Goal: Complete application form

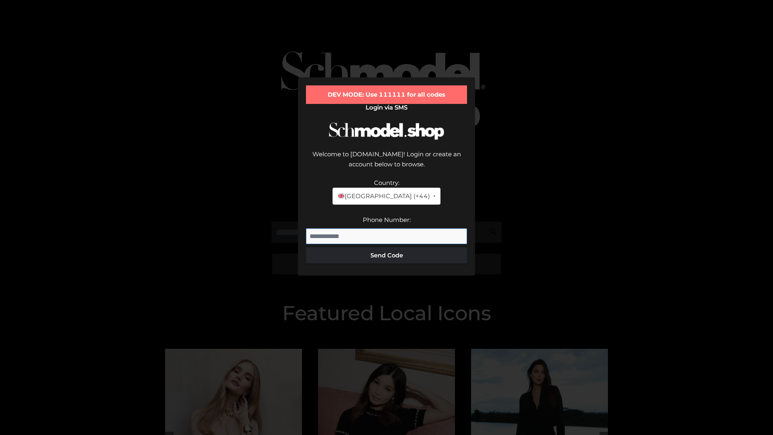
click at [386, 228] on input "Phone Number:" at bounding box center [386, 236] width 161 height 16
type input "**********"
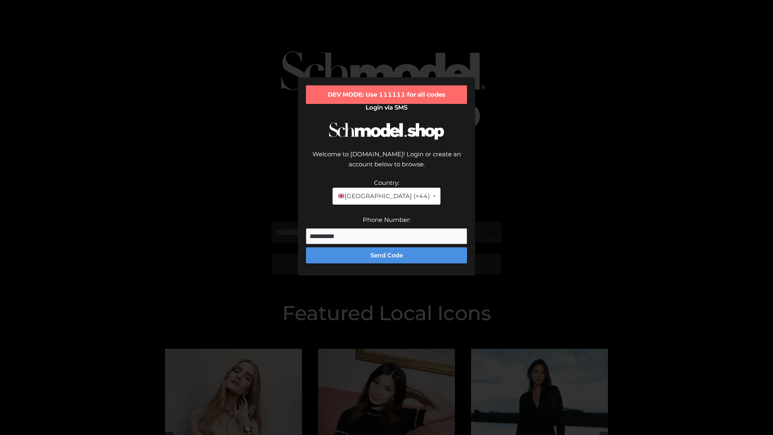
click at [386, 247] on button "Send Code" at bounding box center [386, 255] width 161 height 16
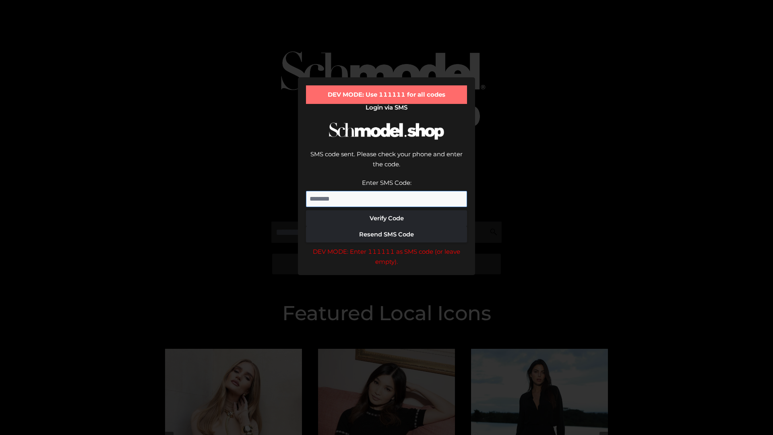
click at [386, 191] on input "Enter SMS Code:" at bounding box center [386, 199] width 161 height 16
type input "******"
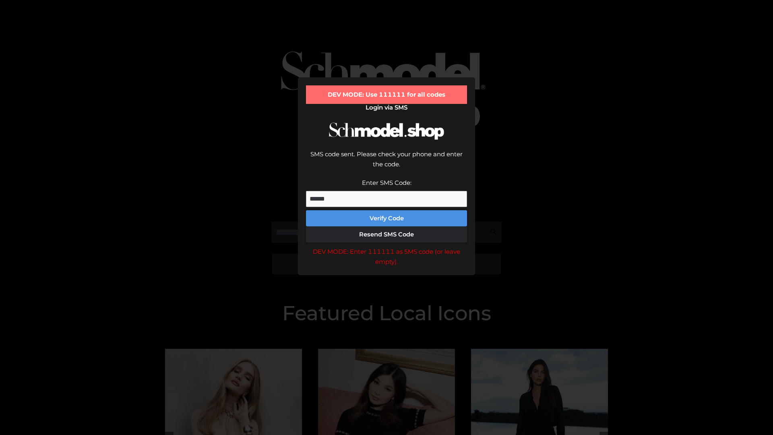
click at [386, 210] on button "Verify Code" at bounding box center [386, 218] width 161 height 16
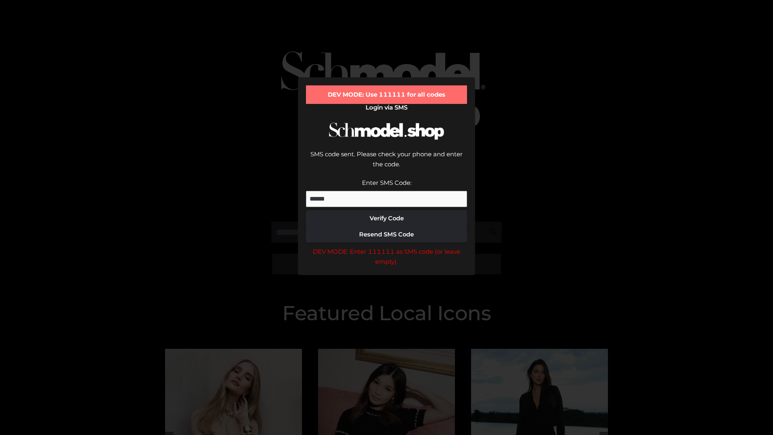
click at [386, 246] on div "DEV MODE: Enter 111111 as SMS code (or leave empty)." at bounding box center [386, 256] width 161 height 21
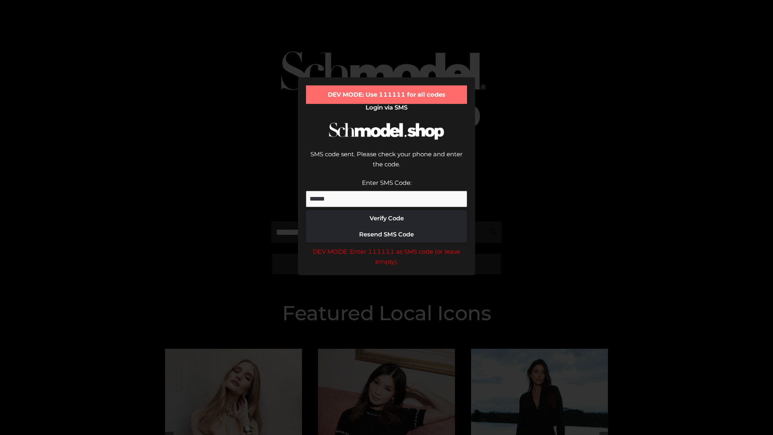
click at [386, 246] on div "DEV MODE: Enter 111111 as SMS code (or leave empty)." at bounding box center [386, 256] width 161 height 21
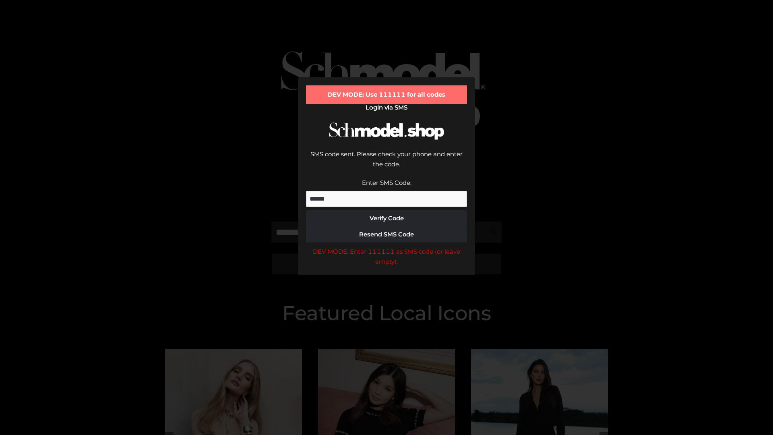
click at [386, 246] on div "DEV MODE: Enter 111111 as SMS code (or leave empty)." at bounding box center [386, 256] width 161 height 21
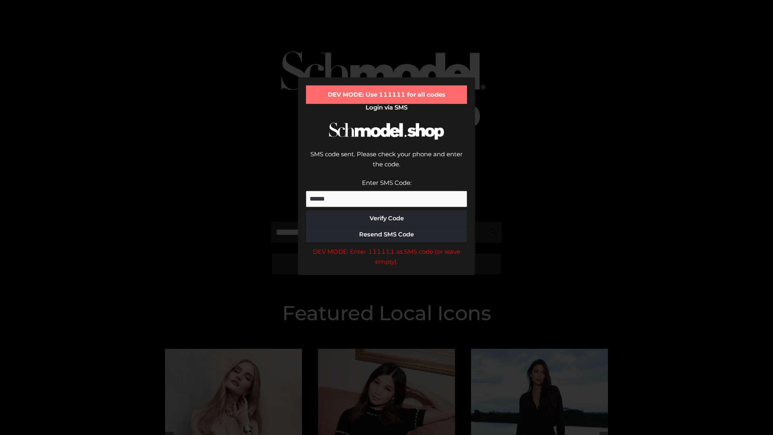
click at [386, 246] on div "DEV MODE: Enter 111111 as SMS code (or leave empty)." at bounding box center [386, 256] width 161 height 21
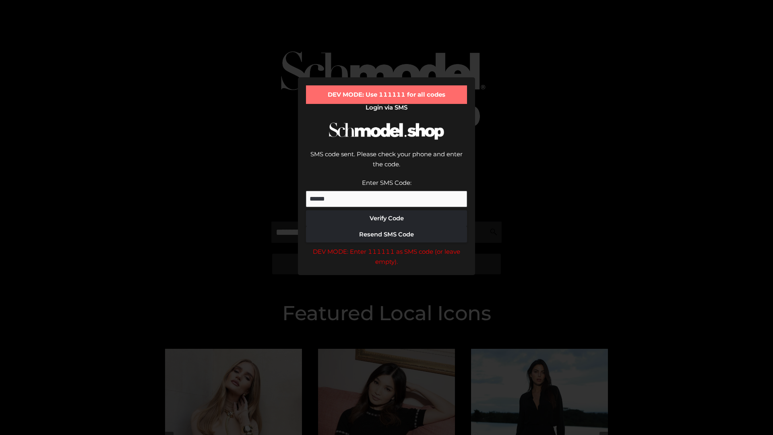
click at [386, 246] on div "DEV MODE: Enter 111111 as SMS code (or leave empty)." at bounding box center [386, 256] width 161 height 21
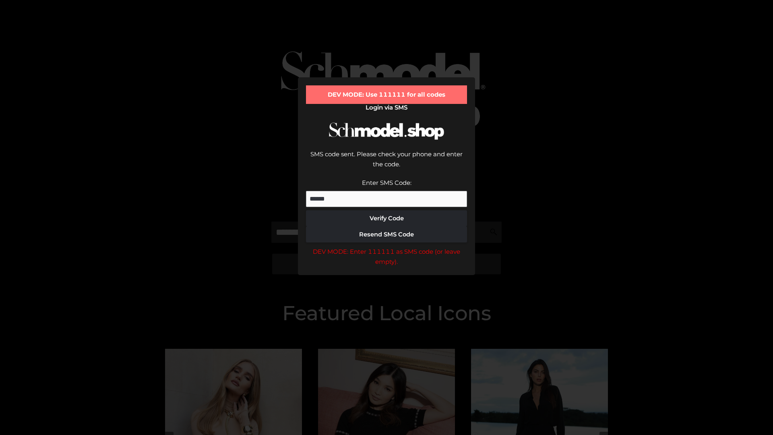
click at [386, 246] on div "DEV MODE: Enter 111111 as SMS code (or leave empty)." at bounding box center [386, 256] width 161 height 21
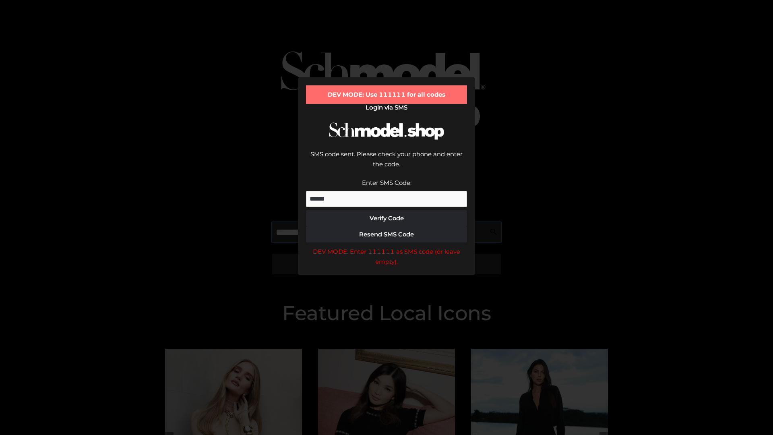
scroll to position [0, 41]
click at [386, 246] on div "DEV MODE: Enter 111111 as SMS code (or leave empty)." at bounding box center [386, 256] width 161 height 21
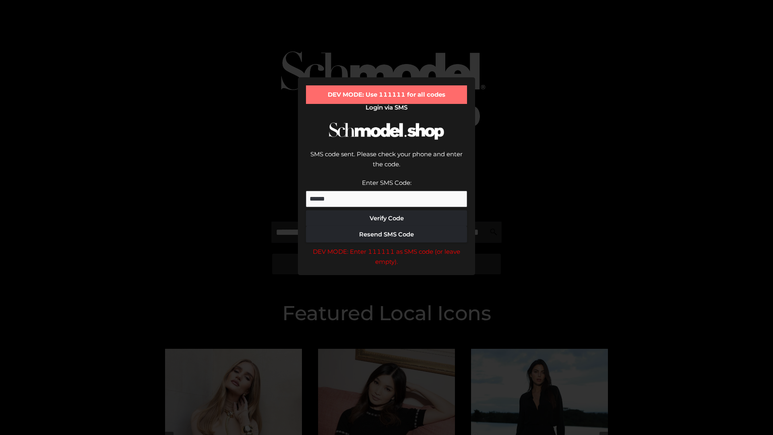
click at [386, 246] on div "DEV MODE: Enter 111111 as SMS code (or leave empty)." at bounding box center [386, 256] width 161 height 21
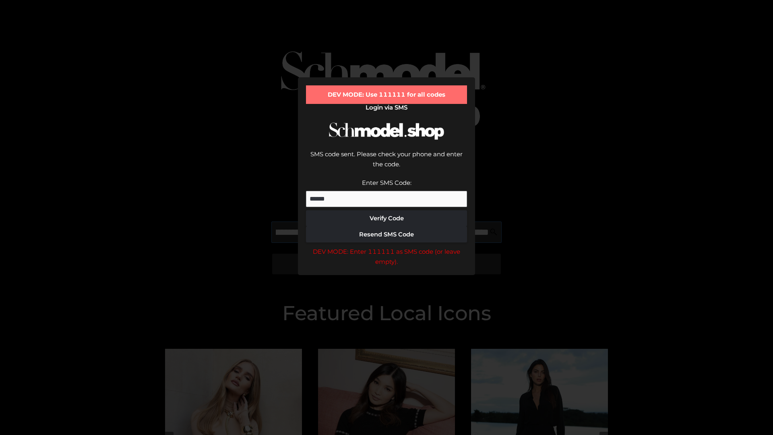
scroll to position [0, 88]
click at [386, 246] on div "DEV MODE: Enter 111111 as SMS code (or leave empty)." at bounding box center [386, 256] width 161 height 21
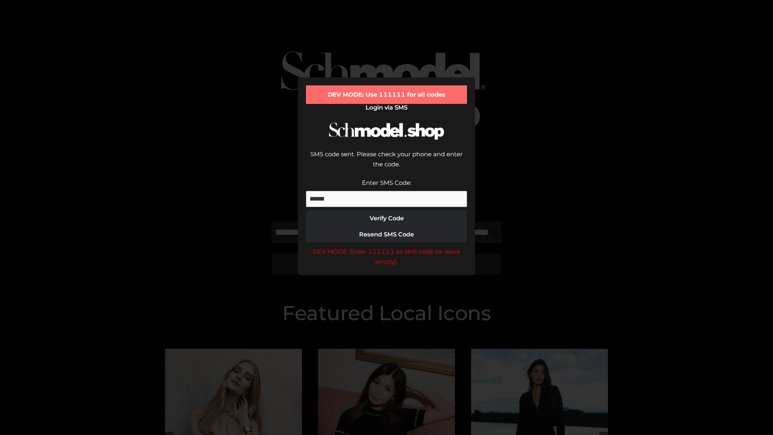
click at [386, 246] on div "DEV MODE: Enter 111111 as SMS code (or leave empty)." at bounding box center [386, 256] width 161 height 21
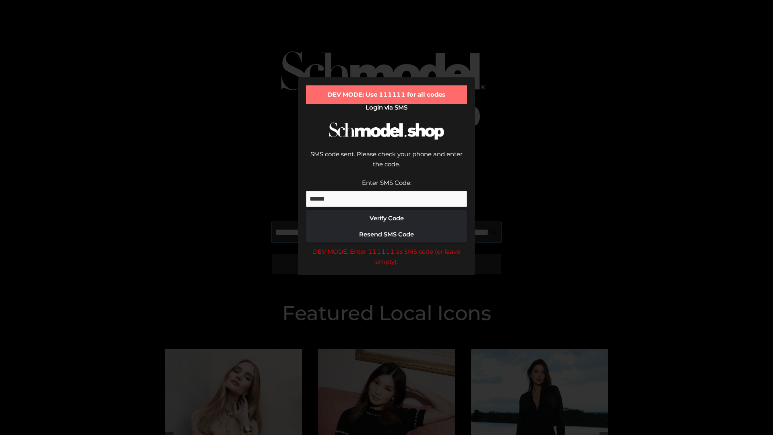
scroll to position [0, 136]
click at [386, 246] on div "DEV MODE: Enter 111111 as SMS code (or leave empty)." at bounding box center [386, 256] width 161 height 21
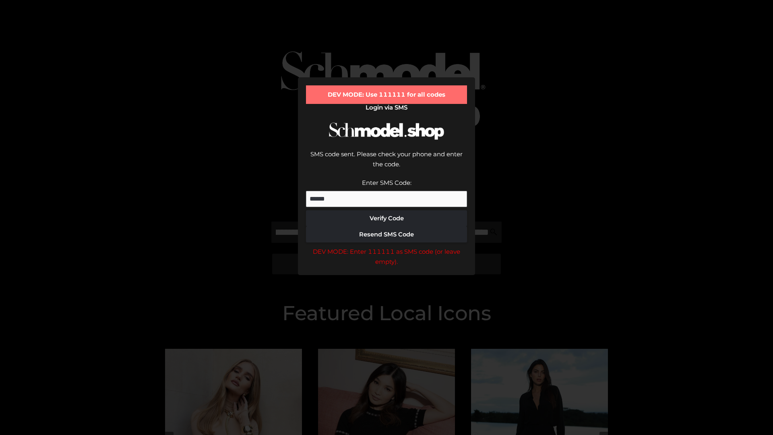
click at [386, 246] on div "DEV MODE: Enter 111111 as SMS code (or leave empty)." at bounding box center [386, 256] width 161 height 21
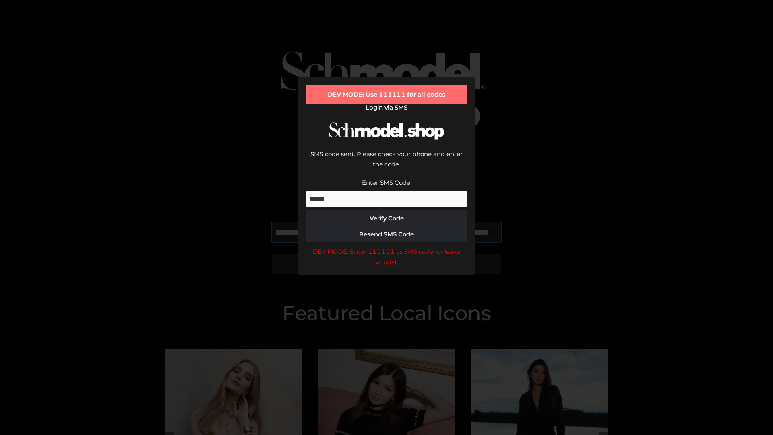
scroll to position [0, 187]
click at [386, 246] on div "DEV MODE: Enter 111111 as SMS code (or leave empty)." at bounding box center [386, 256] width 161 height 21
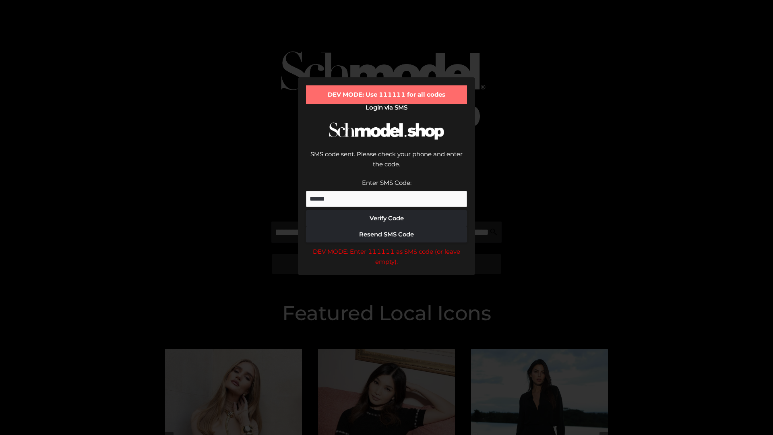
click at [386, 246] on div "DEV MODE: Enter 111111 as SMS code (or leave empty)." at bounding box center [386, 256] width 161 height 21
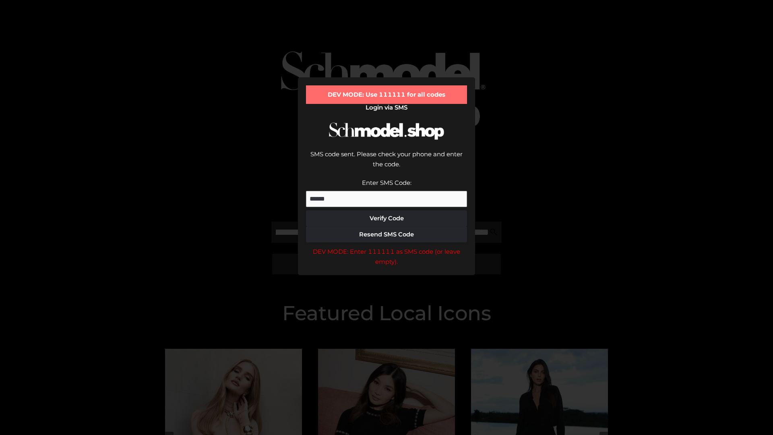
scroll to position [0, 0]
type input "**********"
